Goal: Task Accomplishment & Management: Manage account settings

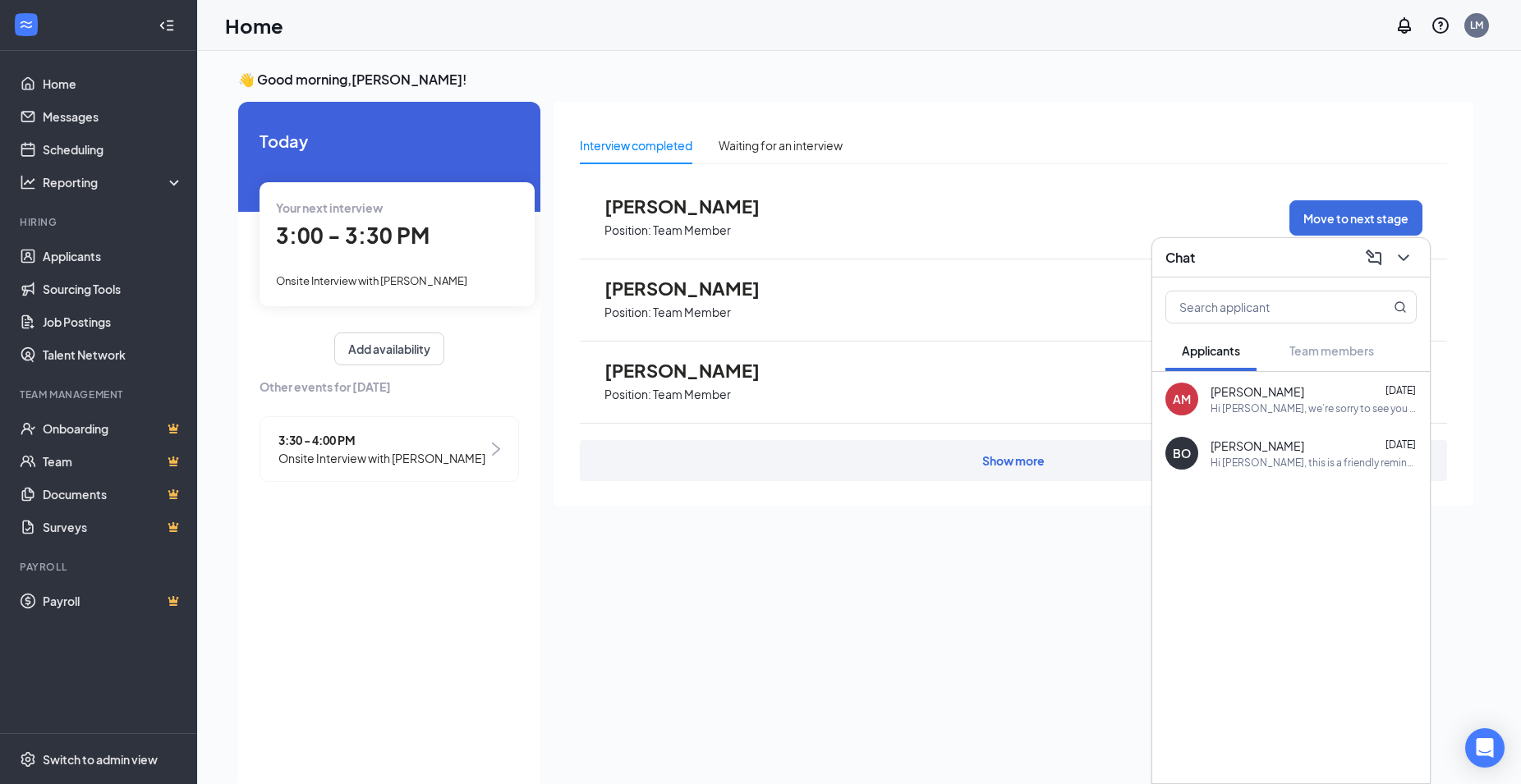
click at [380, 244] on span "3:00 - 3:30 PM" at bounding box center [353, 236] width 154 height 27
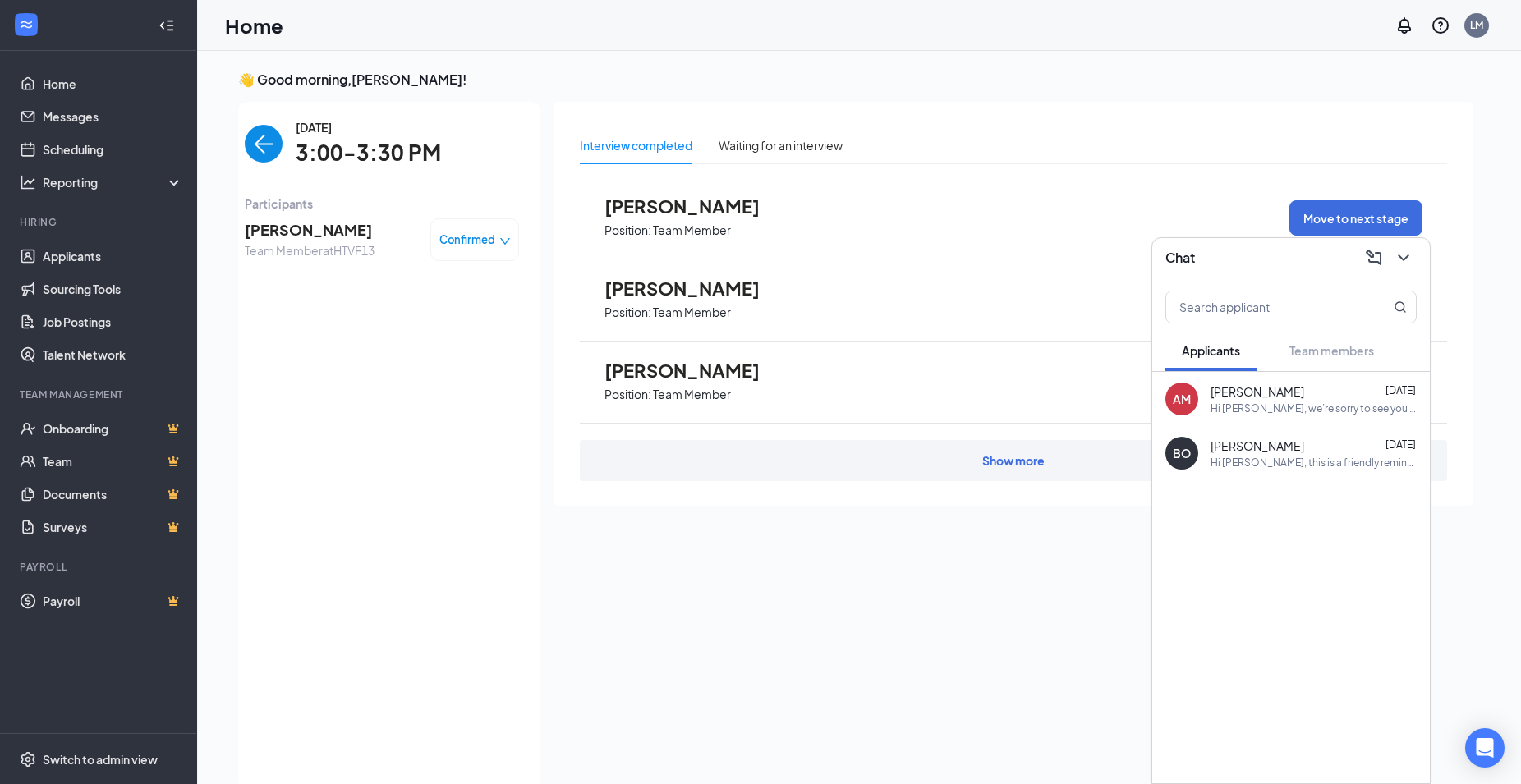
click at [380, 244] on div "[DATE] Your next interview 3:00 - 3:30 PM Onsite Interview with [PERSON_NAME] A…" at bounding box center [390, 446] width 302 height 688
click at [326, 144] on span "3:00-3:30 PM" at bounding box center [368, 153] width 145 height 33
click at [266, 137] on img "back-button" at bounding box center [263, 143] width 38 height 38
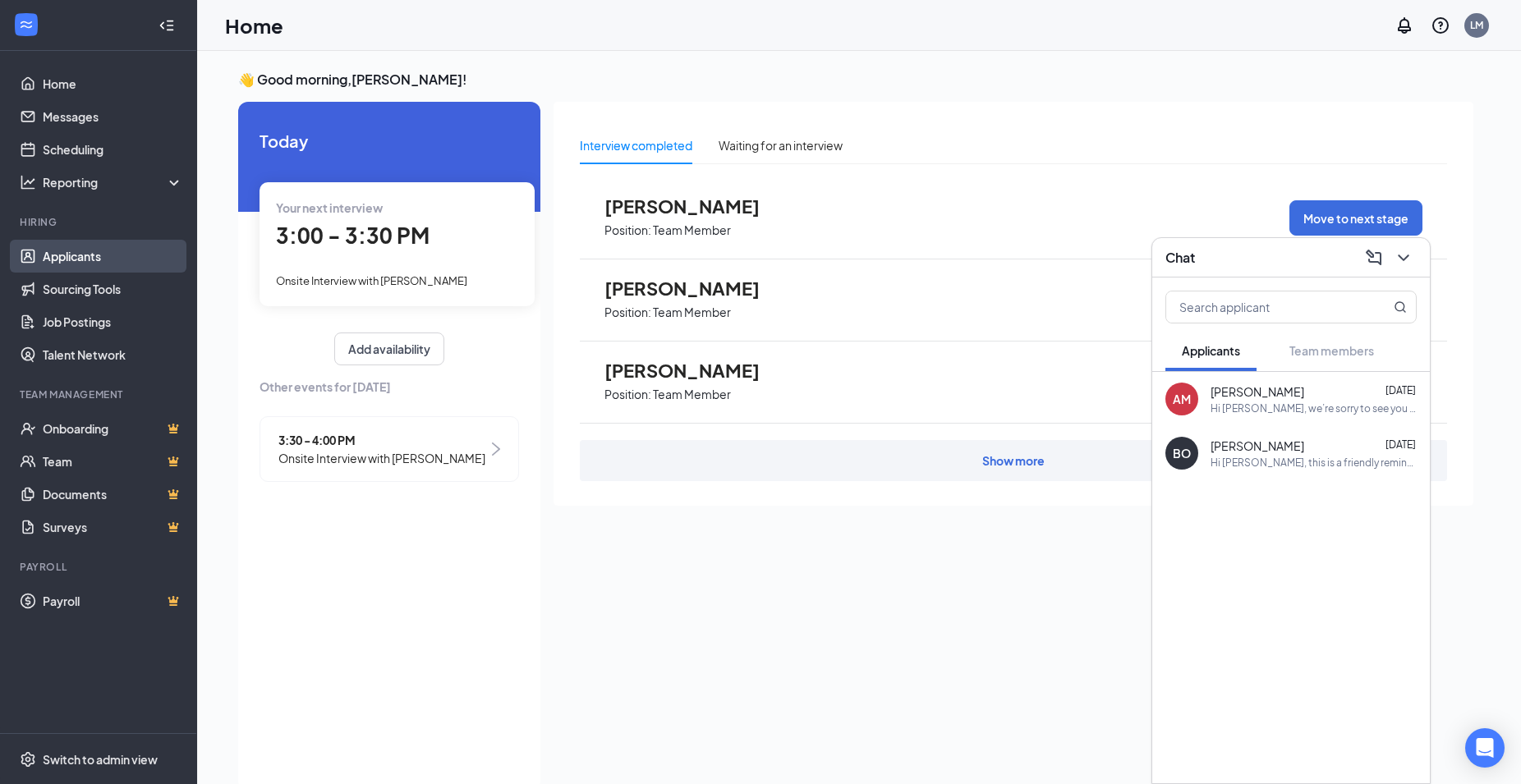
click at [76, 261] on link "Applicants" at bounding box center [113, 256] width 140 height 32
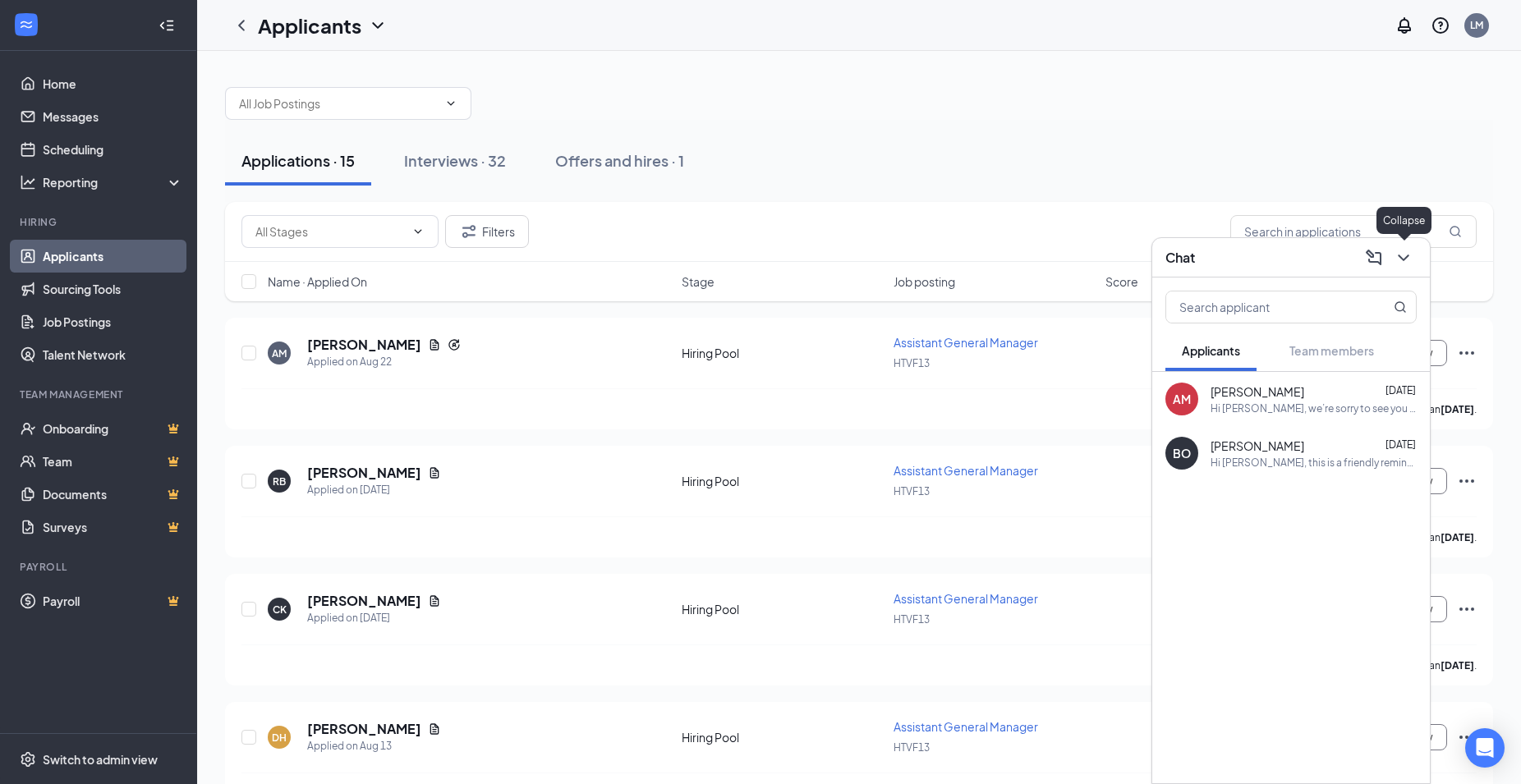
click at [1406, 252] on icon "ChevronDown" at bounding box center [1403, 257] width 20 height 20
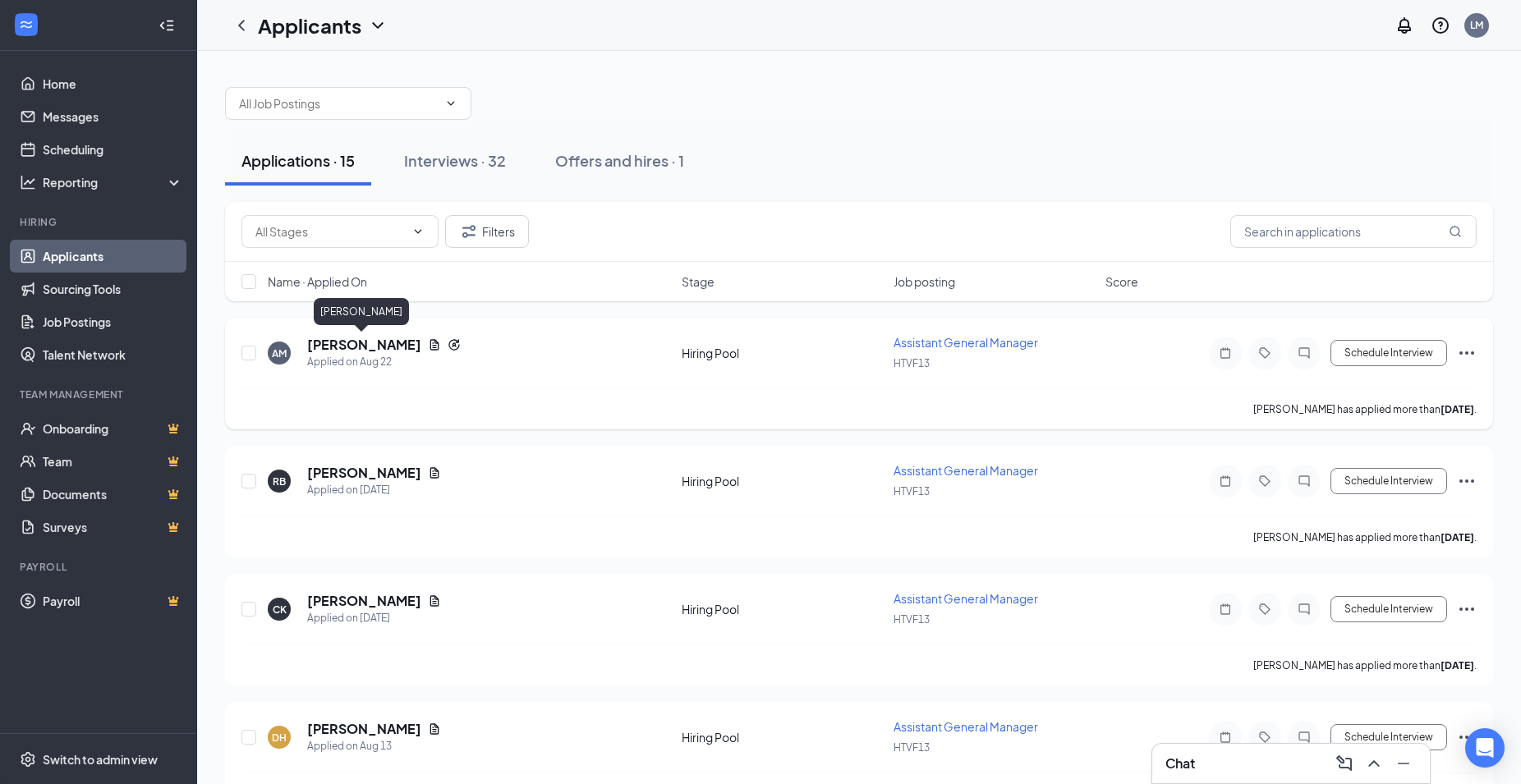
click at [367, 345] on h5 "[PERSON_NAME]" at bounding box center [364, 344] width 115 height 18
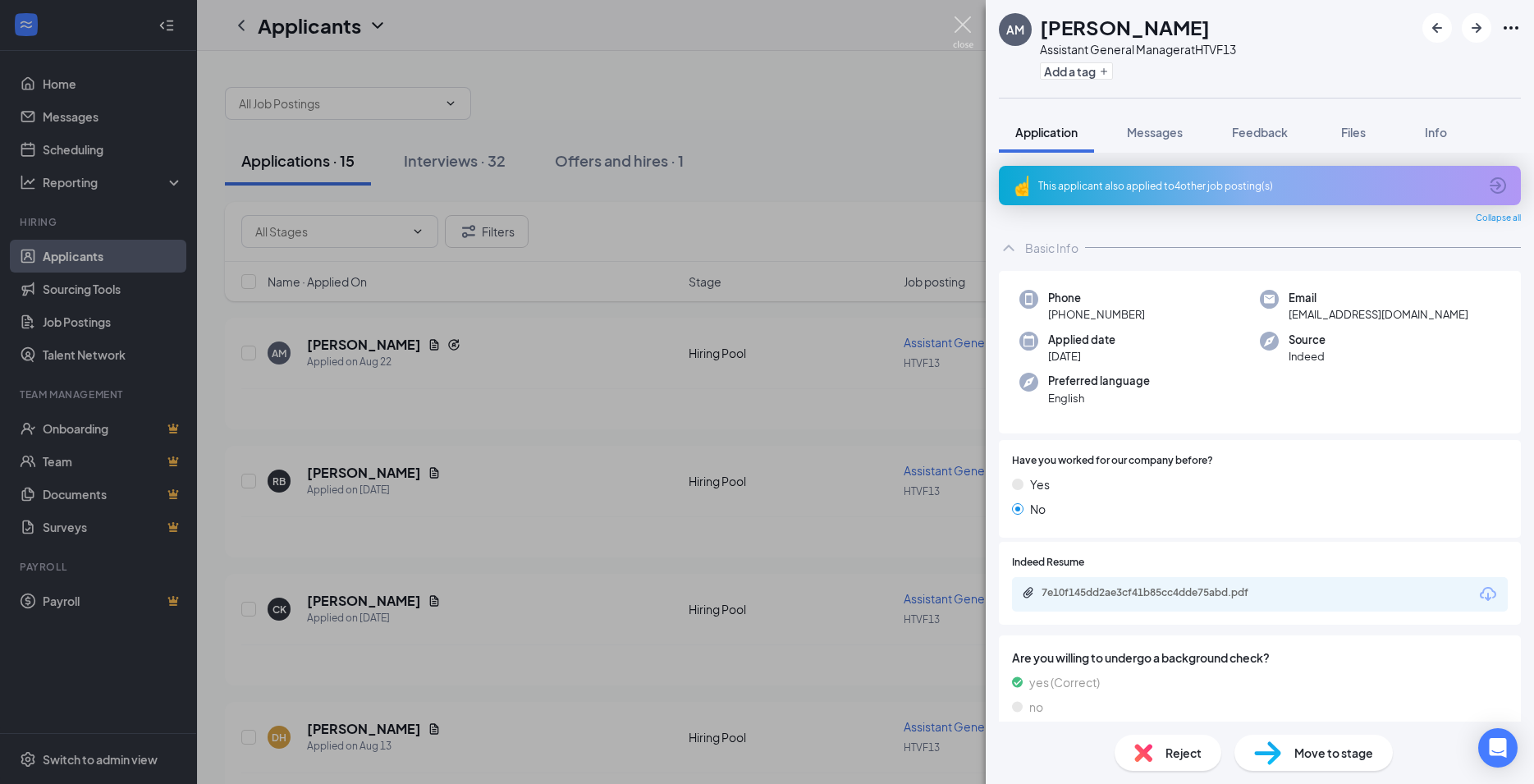
click at [964, 24] on img at bounding box center [963, 32] width 20 height 32
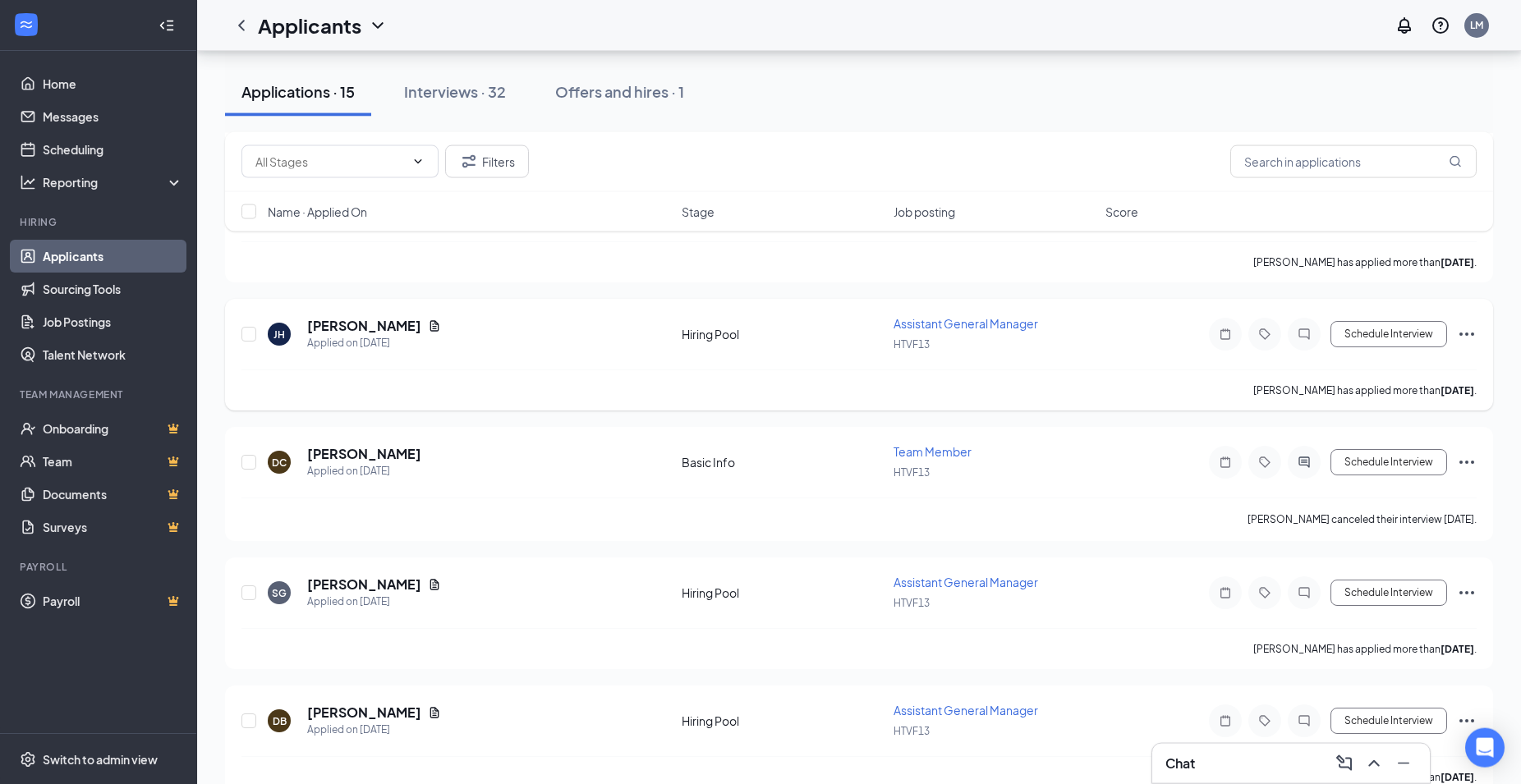
scroll to position [1004, 0]
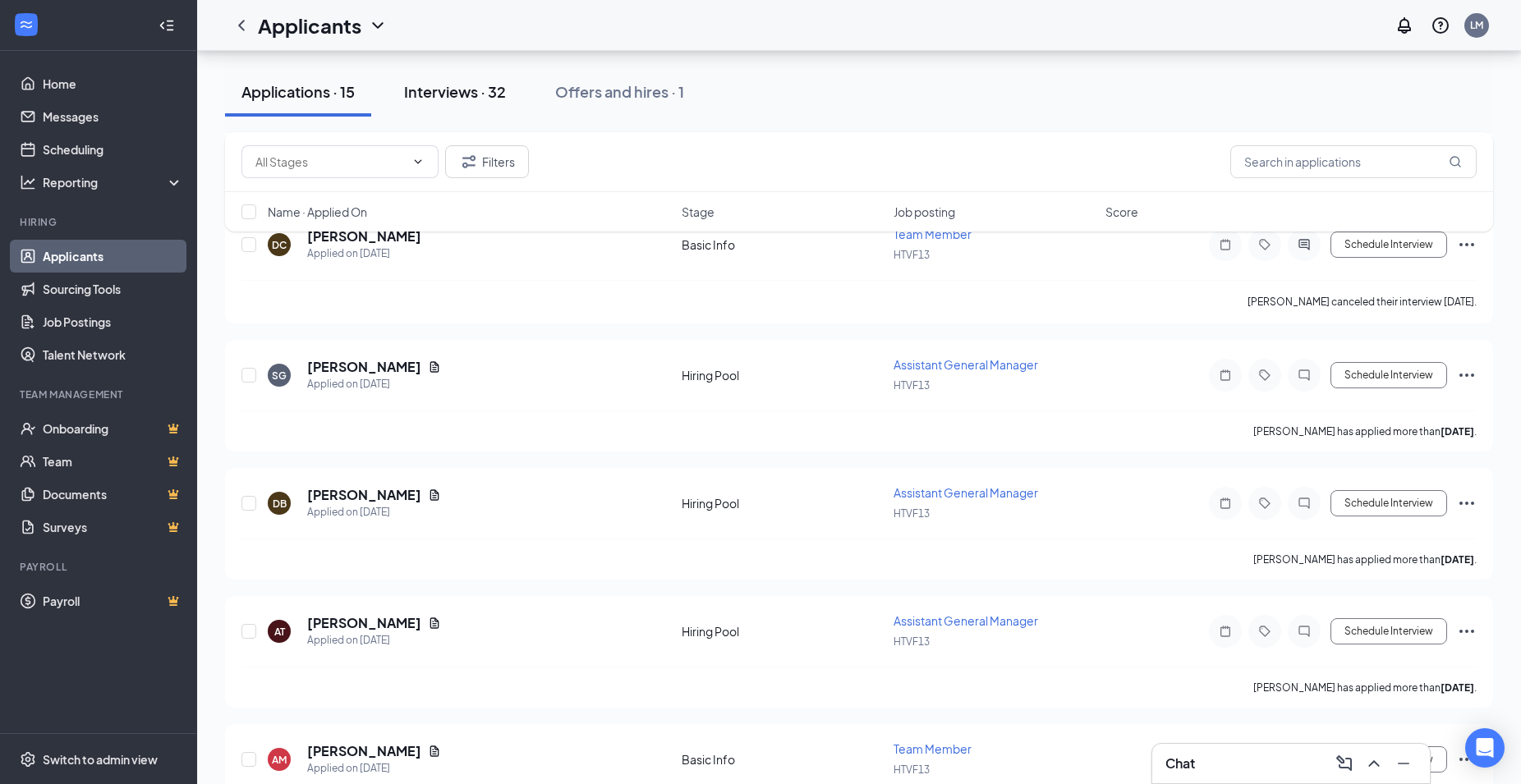
click at [454, 79] on button "Interviews · 32" at bounding box center [455, 92] width 135 height 50
